Goal: Task Accomplishment & Management: Manage account settings

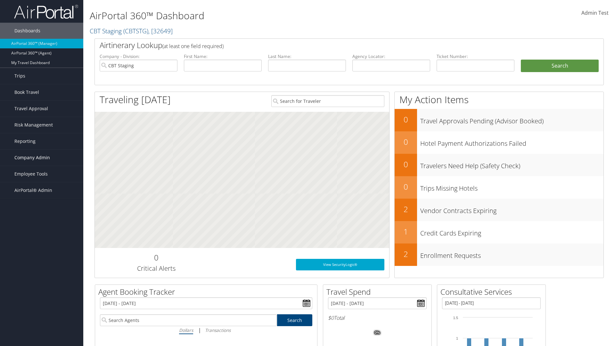
click at [42, 158] on span "Company Admin" at bounding box center [32, 158] width 36 height 16
click at [0, 0] on link "Airtinerary® Settings" at bounding box center [0, 0] width 0 height 0
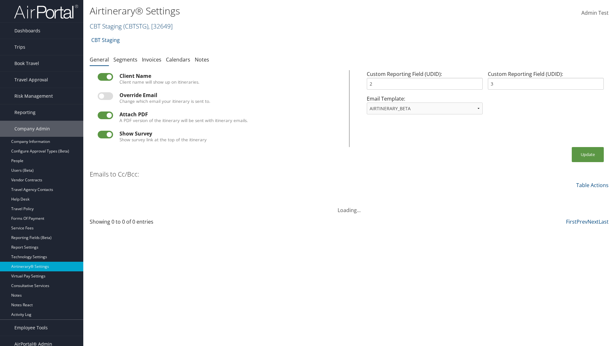
click at [106, 26] on link "CBT Staging ( CBTSTG ) , [ 32649 ]" at bounding box center [131, 26] width 83 height 9
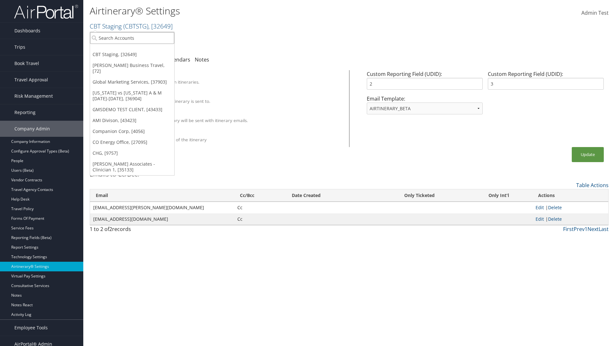
click at [132, 38] on input "search" at bounding box center [132, 38] width 84 height 12
type input "Global Marketing Services"
click at [138, 50] on div "Global Marketing Services (301946), [37903]" at bounding box center [138, 50] width 103 height 6
